Goal: Transaction & Acquisition: Obtain resource

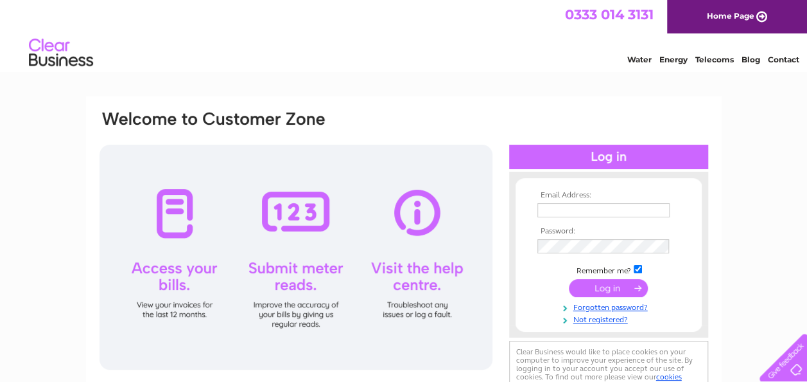
type input "heidi.berry@craftcoop.co.uk"
click at [604, 290] on input "submit" at bounding box center [608, 288] width 79 height 18
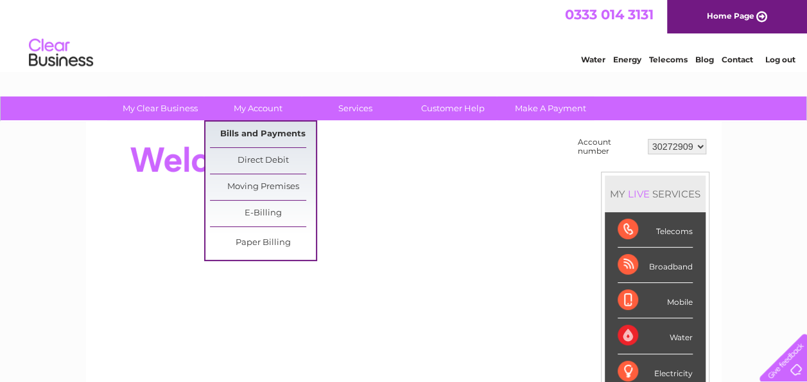
click at [263, 130] on link "Bills and Payments" at bounding box center [263, 134] width 106 height 26
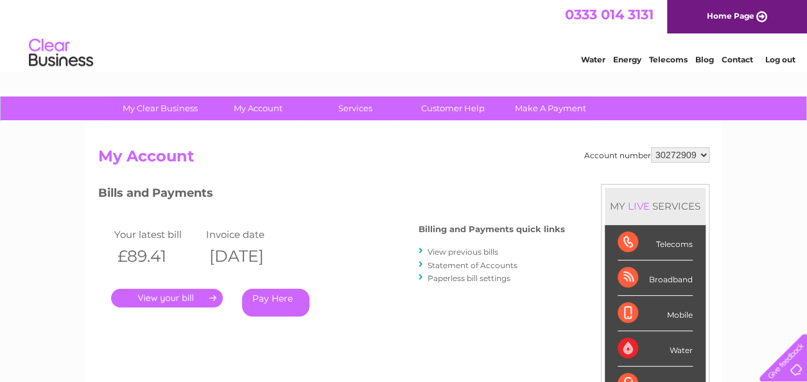
click at [179, 294] on link "." at bounding box center [167, 297] width 112 height 19
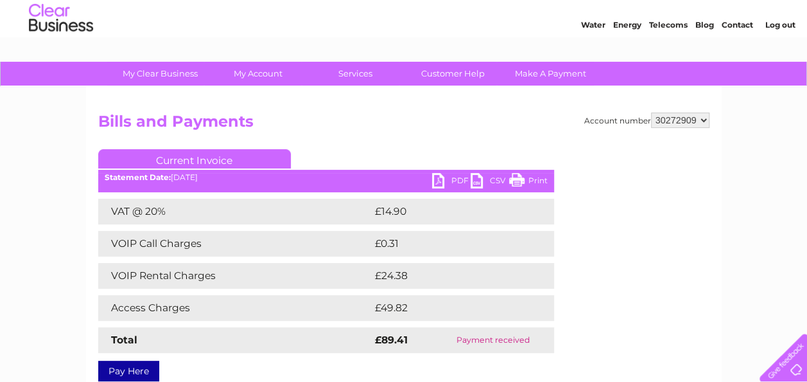
scroll to position [64, 0]
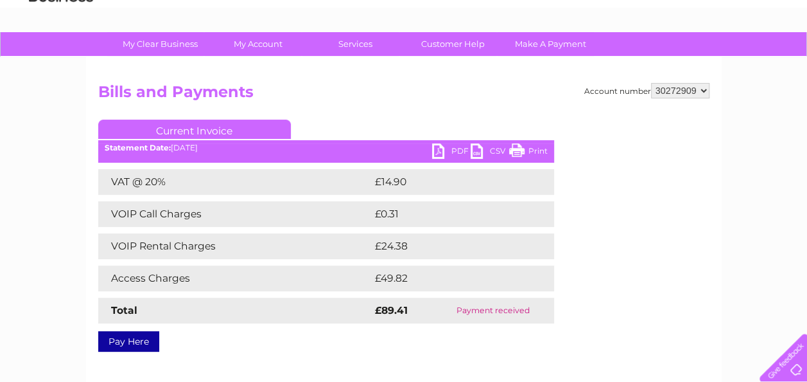
click at [445, 150] on link "PDF" at bounding box center [451, 152] width 39 height 19
